Goal: Task Accomplishment & Management: Manage account settings

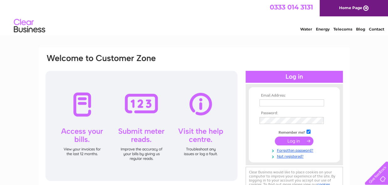
type input "[EMAIL_ADDRESS][DOMAIN_NAME]"
click at [288, 140] on input "submit" at bounding box center [294, 140] width 39 height 9
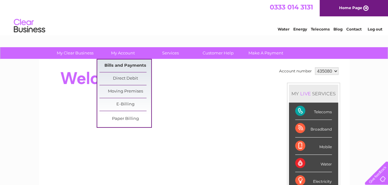
click at [125, 67] on link "Bills and Payments" at bounding box center [126, 65] width 52 height 13
click at [123, 66] on link "Bills and Payments" at bounding box center [126, 65] width 52 height 13
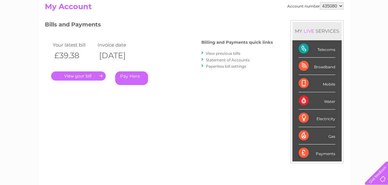
scroll to position [76, 0]
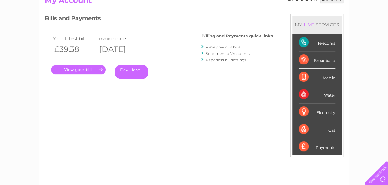
click at [217, 47] on link "View previous bills" at bounding box center [223, 47] width 35 height 5
